Goal: Ask a question

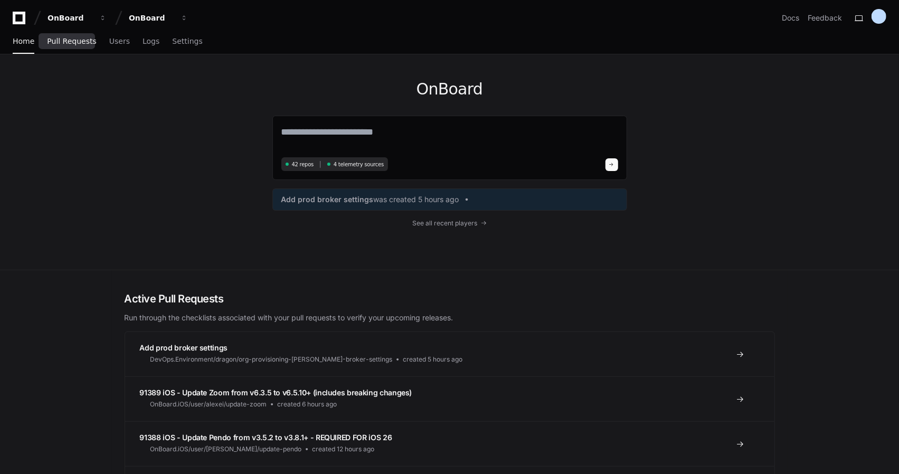
click at [80, 50] on link "Pull Requests" at bounding box center [71, 42] width 49 height 24
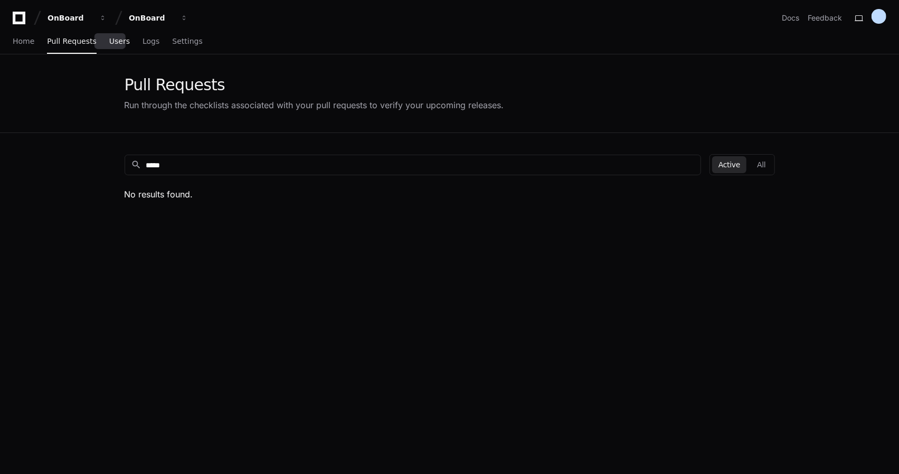
click at [113, 41] on span "Users" at bounding box center [119, 41] width 21 height 6
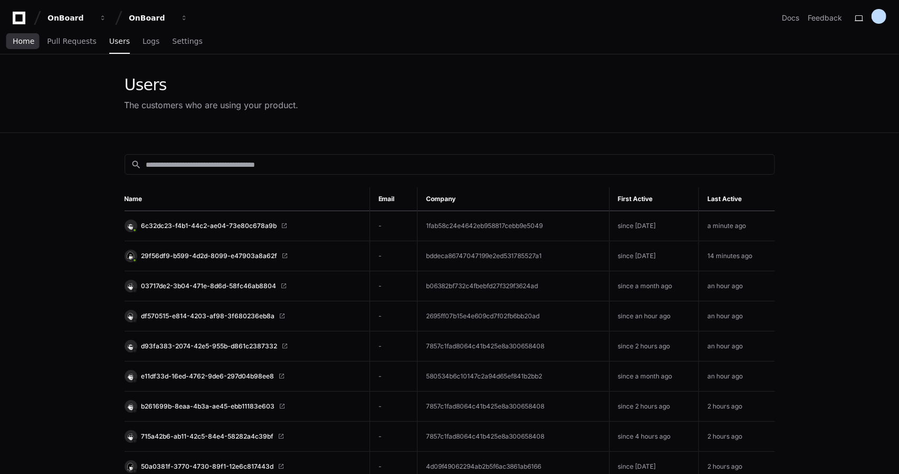
click at [25, 44] on span "Home" at bounding box center [24, 41] width 22 height 6
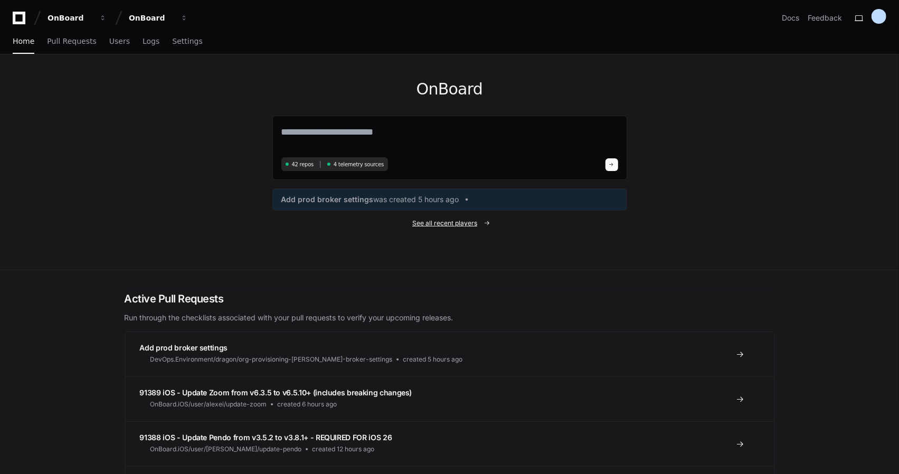
click at [471, 224] on span "See all recent players" at bounding box center [444, 223] width 65 height 8
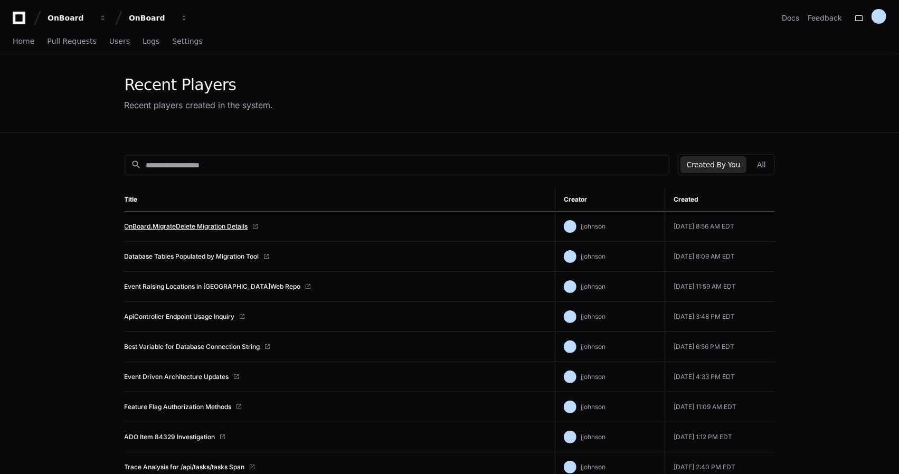
click at [216, 229] on link "OnBoard.MigrateDelete Migration Details" at bounding box center [187, 226] width 124 height 8
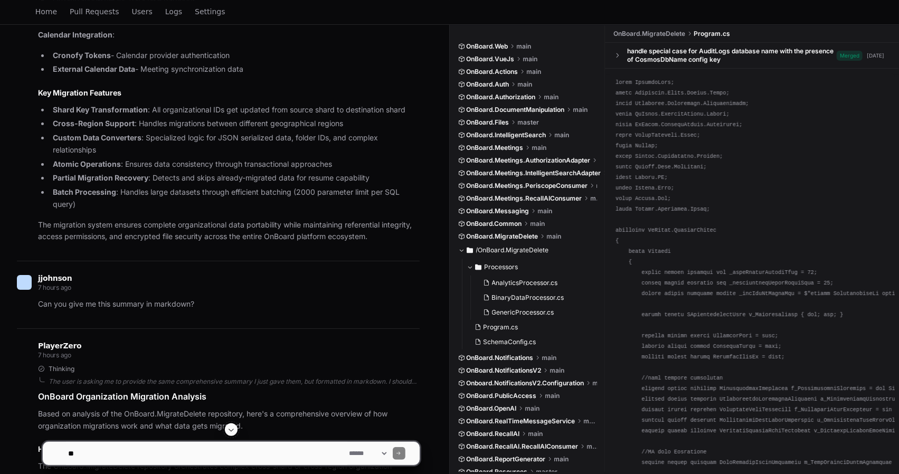
scroll to position [2482, 0]
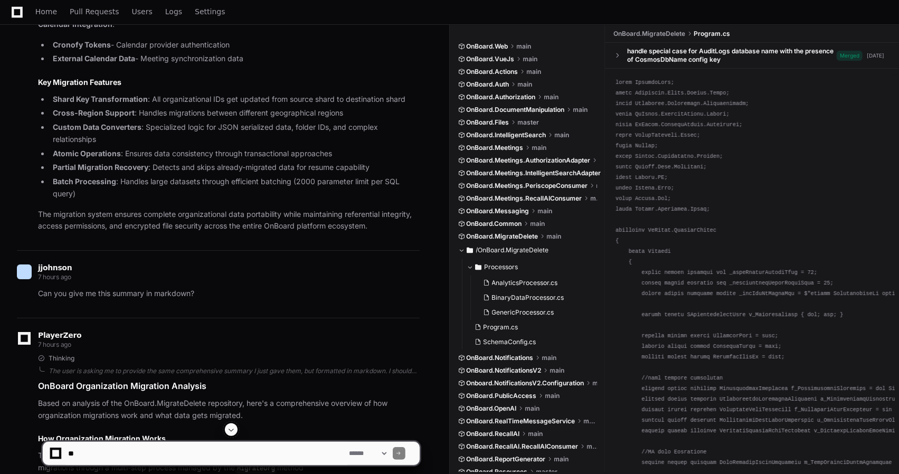
click at [235, 456] on textarea at bounding box center [206, 453] width 281 height 23
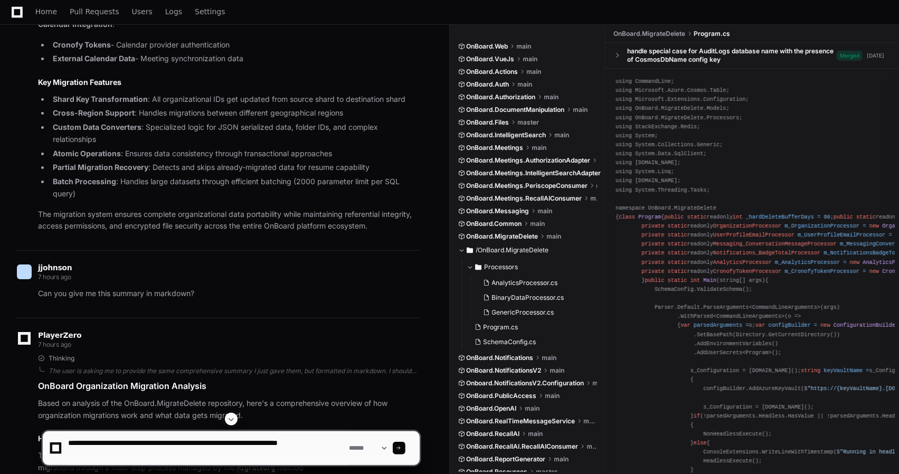
type textarea "**********"
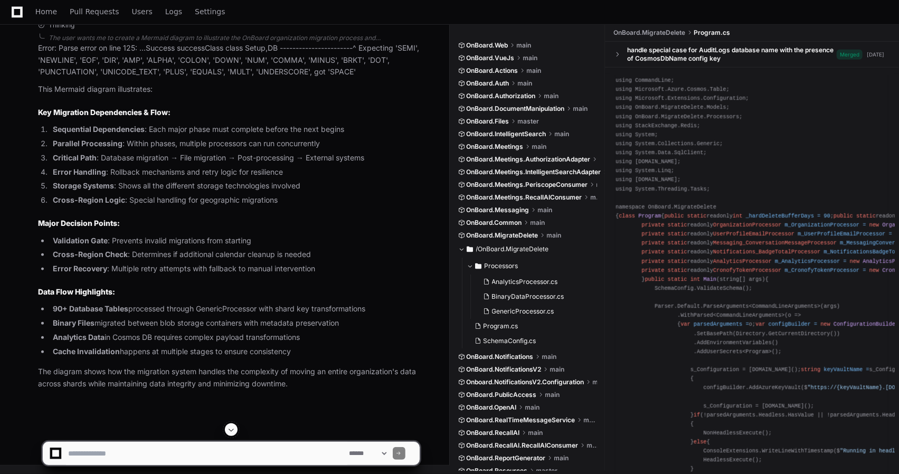
scroll to position [6948, 0]
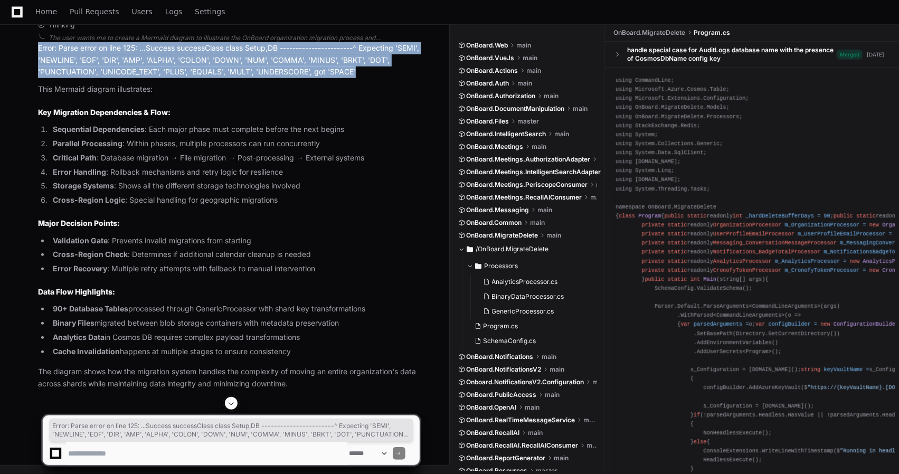
drag, startPoint x: 378, startPoint y: 126, endPoint x: 37, endPoint y: 100, distance: 342.1
click at [37, 100] on div "Thinking The user wants me to create a Mermaid diagram to illustrate the OnBoar…" at bounding box center [218, 205] width 403 height 369
click at [314, 78] on div "Error: Parse error on line 125: ...Success successClass class Setup,DB --------…" at bounding box center [229, 60] width 382 height 36
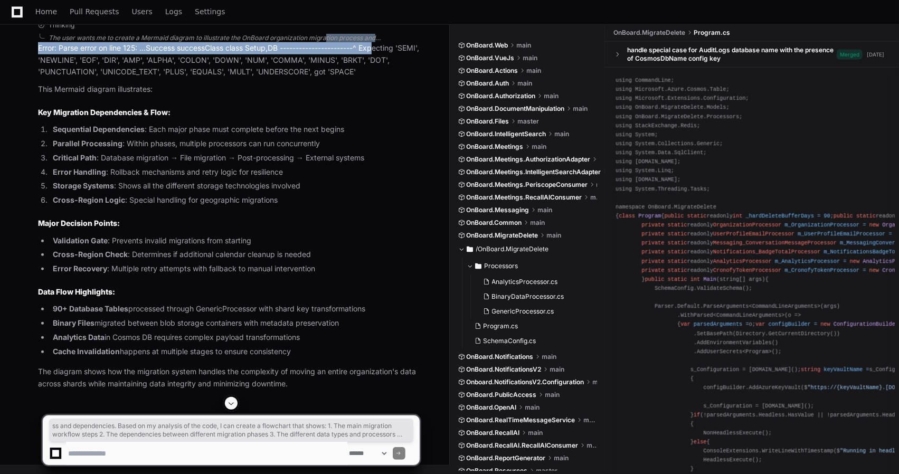
drag, startPoint x: 380, startPoint y: 97, endPoint x: 320, endPoint y: 88, distance: 60.3
click at [320, 88] on div "Thinking The user wants me to create a Mermaid diagram to illustrate the OnBoar…" at bounding box center [229, 205] width 382 height 369
click at [320, 42] on div "The user wants me to create a Mermaid diagram to illustrate the OnBoard organiz…" at bounding box center [234, 38] width 371 height 8
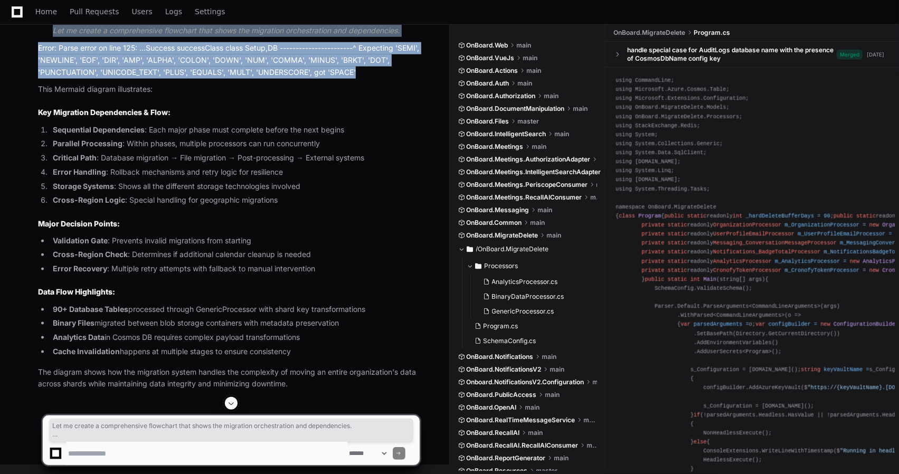
drag, startPoint x: 52, startPoint y: 315, endPoint x: 382, endPoint y: 353, distance: 332.2
click at [382, 353] on div "Thinking The user wants me to create a Mermaid diagram to illustrate the OnBoar…" at bounding box center [229, 89] width 382 height 601
click at [369, 78] on div "Error: Parse error on line 125: ...Success successClass class Setup,DB --------…" at bounding box center [229, 60] width 382 height 36
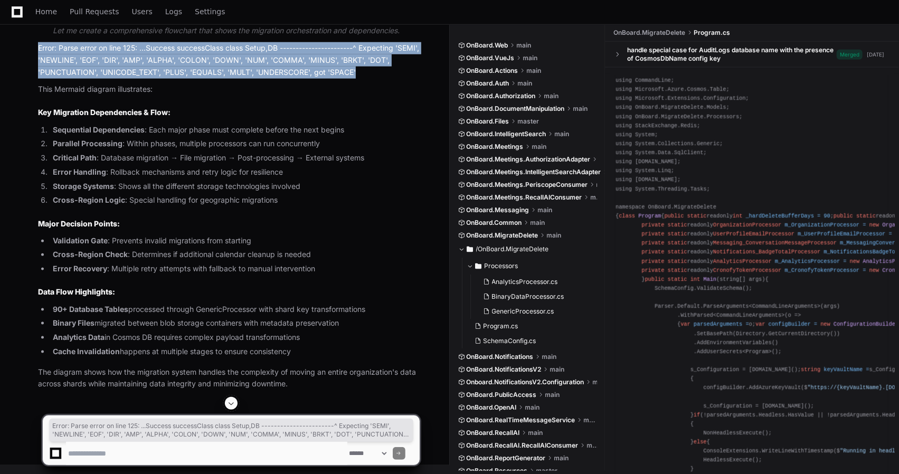
drag, startPoint x: 370, startPoint y: 359, endPoint x: 39, endPoint y: 335, distance: 332.4
click at [39, 78] on div "Error: Parse error on line 125: ...Success successClass class Setup,DB --------…" at bounding box center [229, 60] width 382 height 36
copy div "Error: Parse error on line 125: ...Success successClass class Setup,DB --------…"
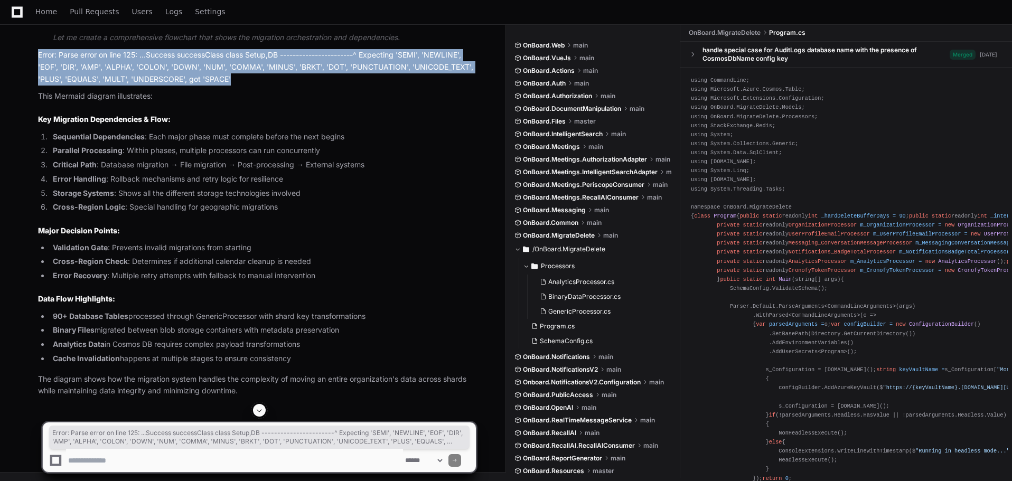
scroll to position [6867, 0]
